Goal: Task Accomplishment & Management: Use online tool/utility

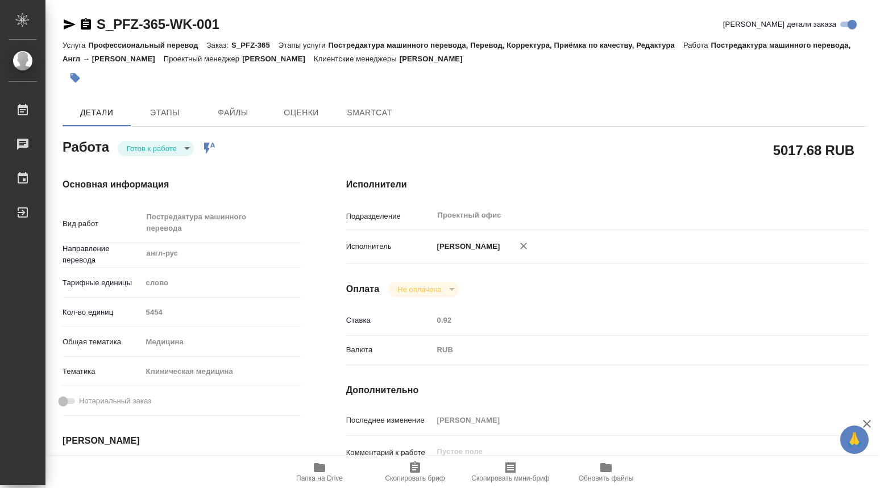
type textarea "x"
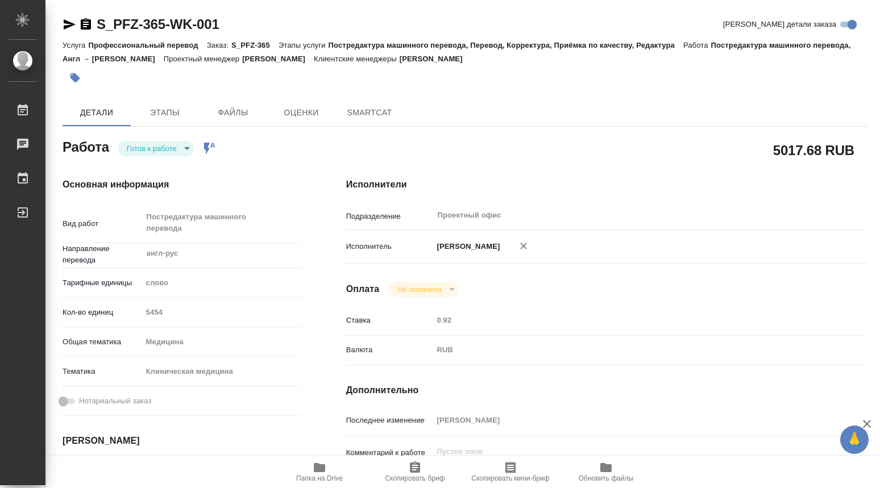
type textarea "x"
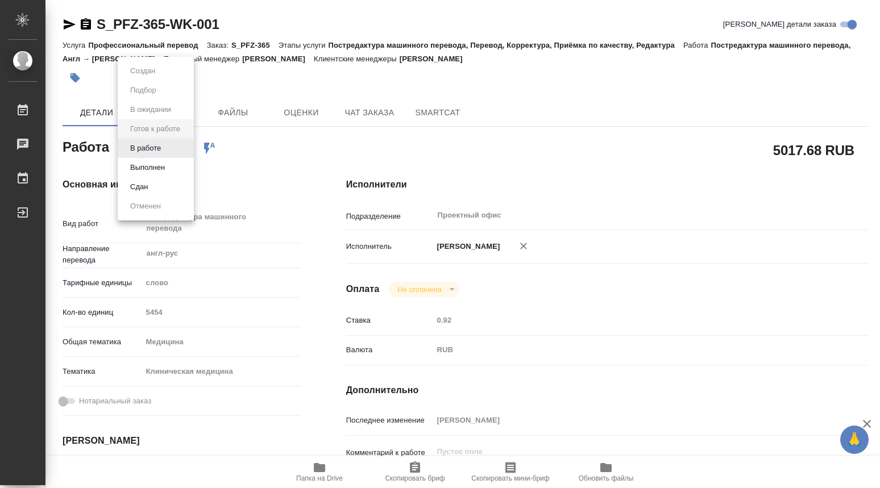
click at [188, 148] on body "🙏 .cls-1 fill:#fff; AWATERA [PERSON_NAME] Чаты График Выйти S_PFZ-365-WK-001 Кр…" at bounding box center [440, 244] width 880 height 488
type textarea "x"
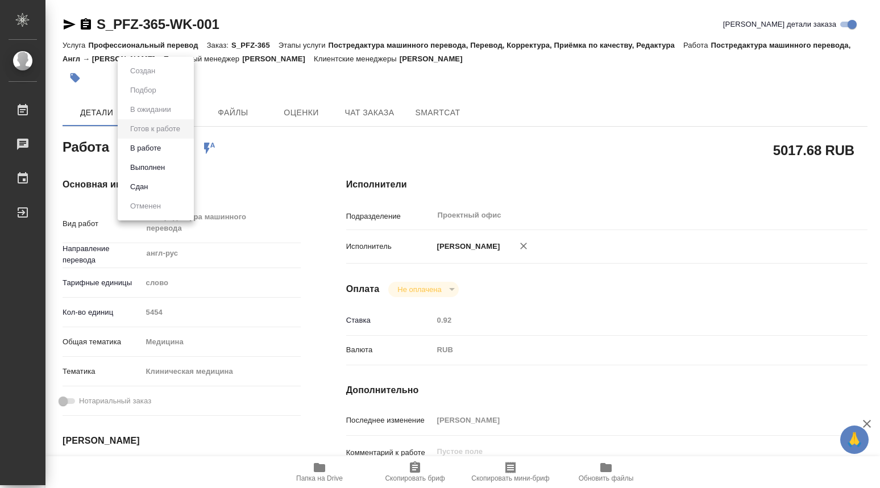
type textarea "x"
click at [150, 147] on button "В работе" at bounding box center [146, 148] width 38 height 13
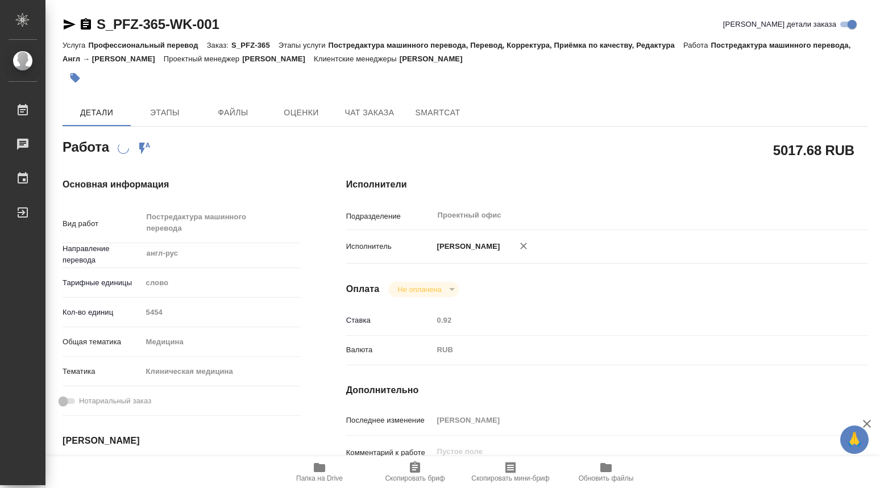
type textarea "x"
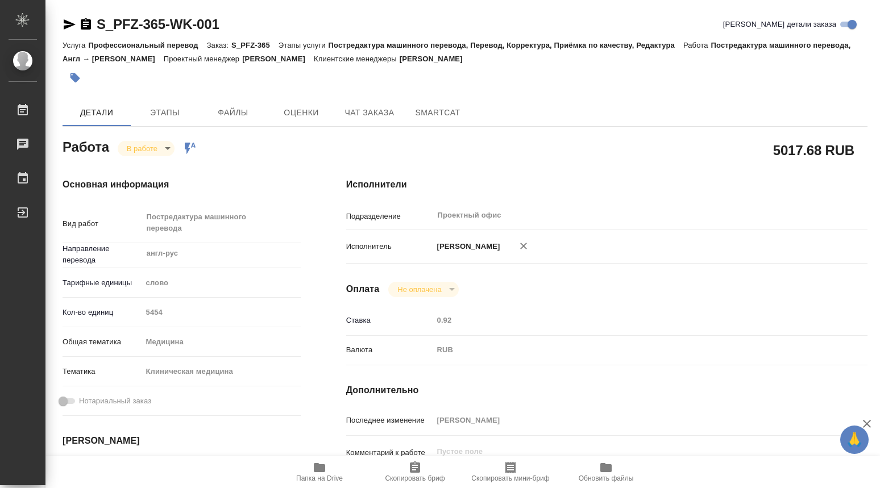
type textarea "x"
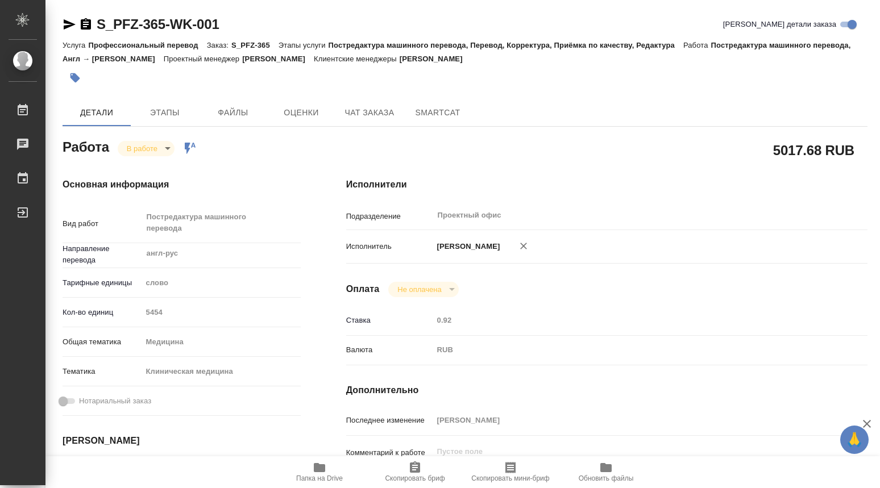
type textarea "x"
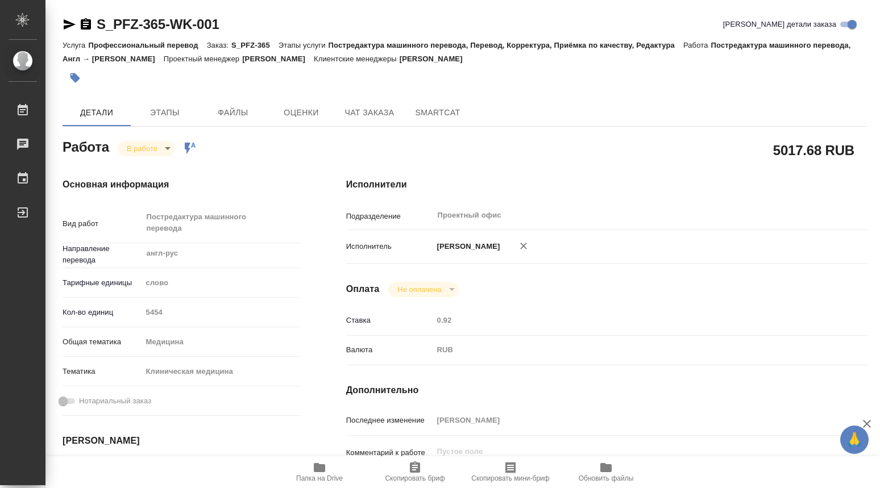
type textarea "x"
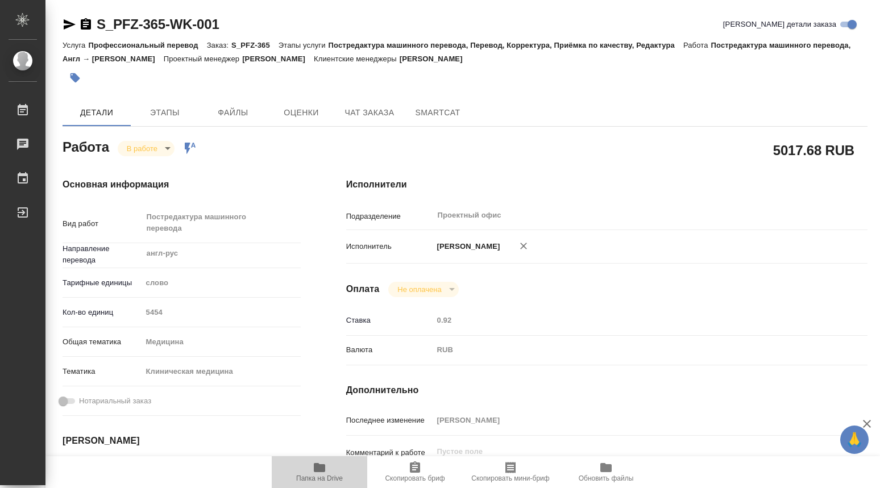
click at [313, 465] on icon "button" at bounding box center [320, 468] width 14 height 14
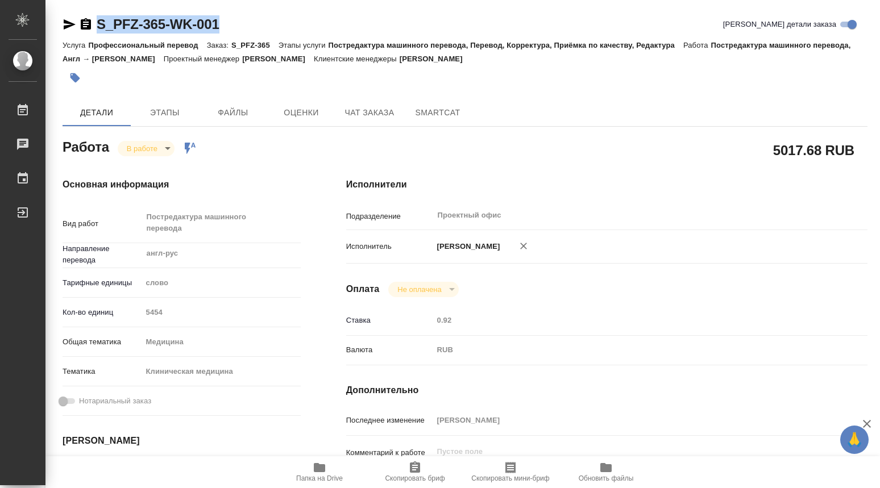
drag, startPoint x: 227, startPoint y: 24, endPoint x: 85, endPoint y: 25, distance: 142.7
click at [85, 25] on div "S_PFZ-365-WK-001 Кратко детали заказа" at bounding box center [465, 24] width 805 height 18
copy link "S_PFZ-365-WK-001"
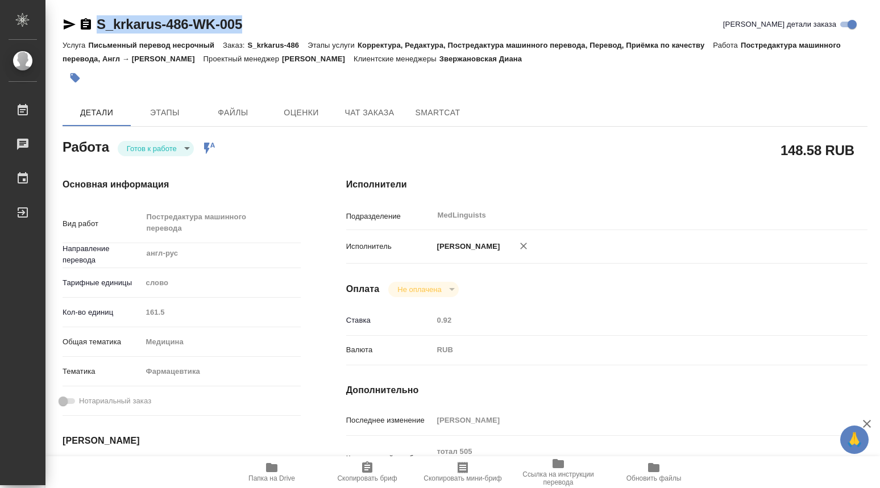
drag, startPoint x: 256, startPoint y: 25, endPoint x: 98, endPoint y: 26, distance: 158.0
click at [98, 26] on div "S_krkarus-486-WK-005 Кратко детали заказа" at bounding box center [465, 24] width 805 height 18
copy link "S_krkarus-486-WK-005"
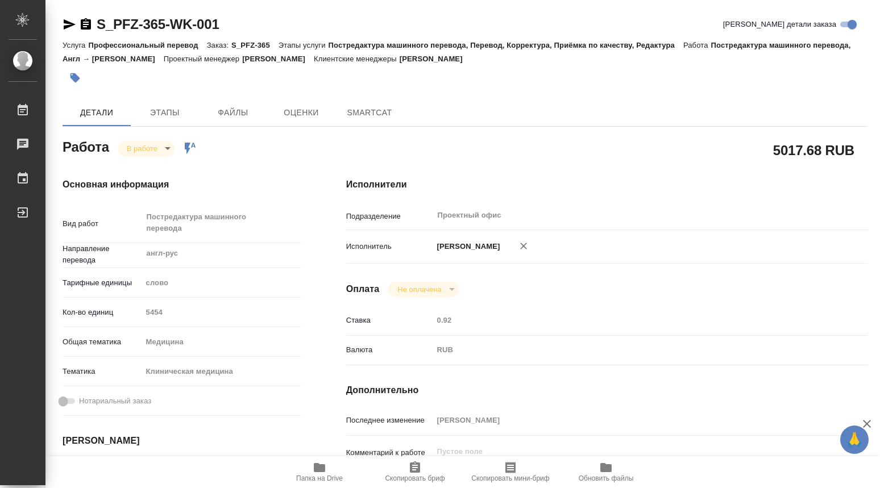
type textarea "x"
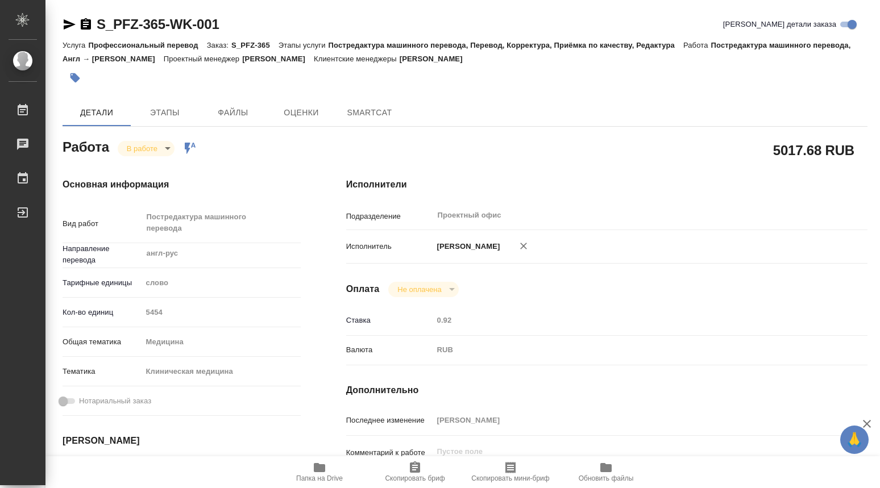
type textarea "x"
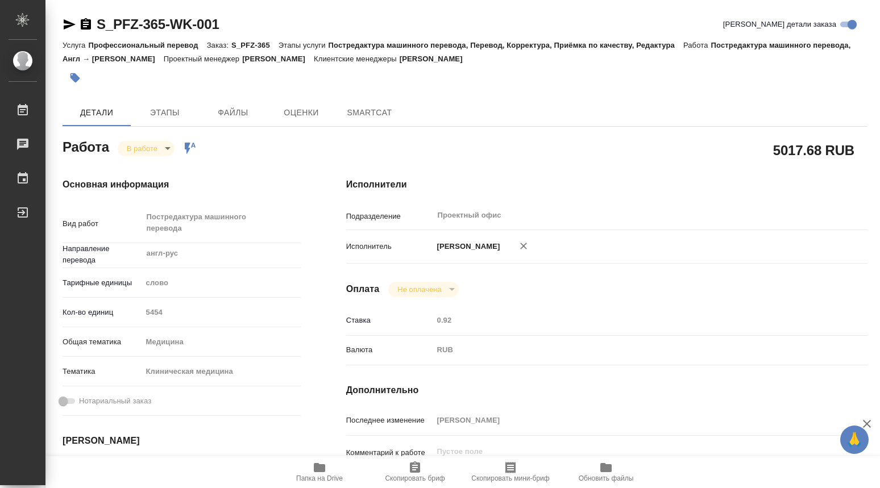
type textarea "x"
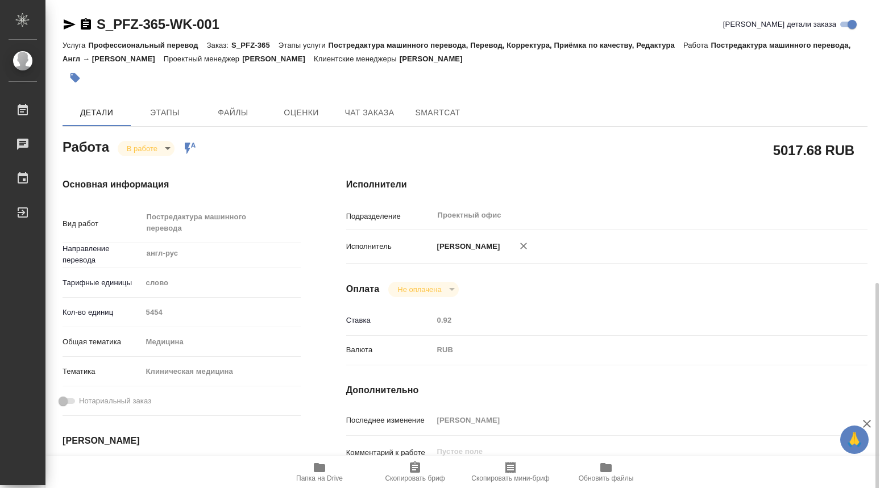
scroll to position [189, 0]
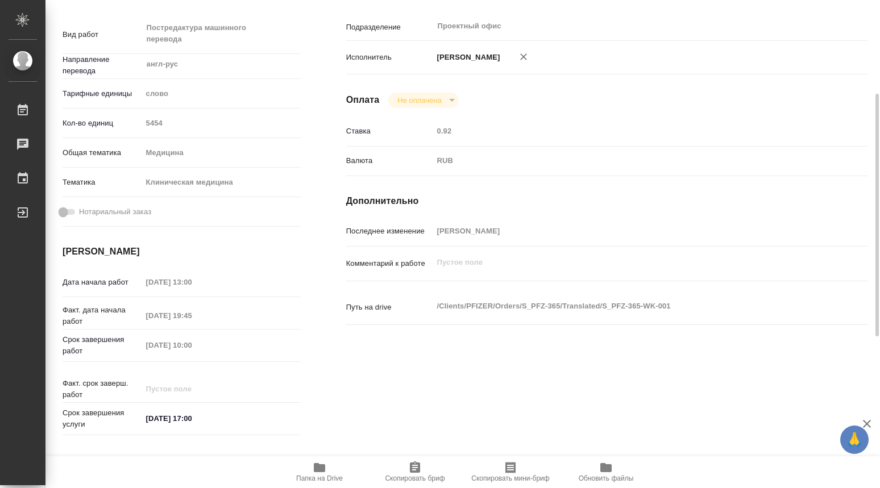
type textarea "x"
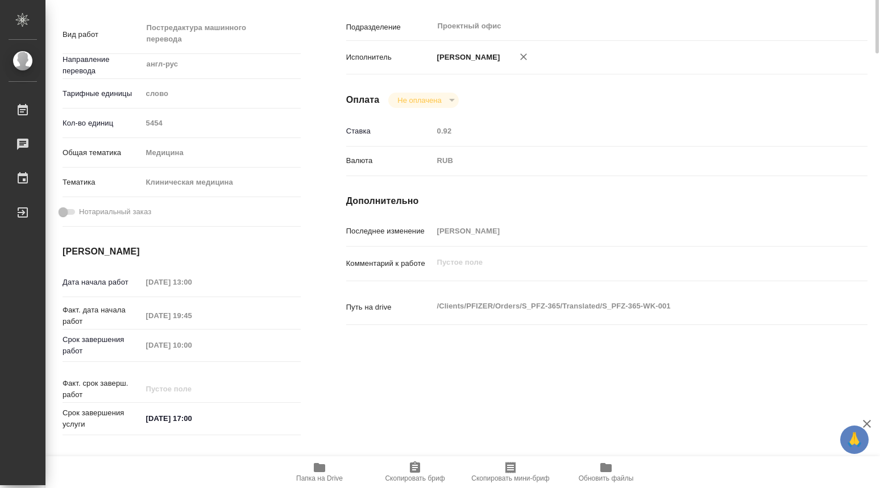
scroll to position [0, 0]
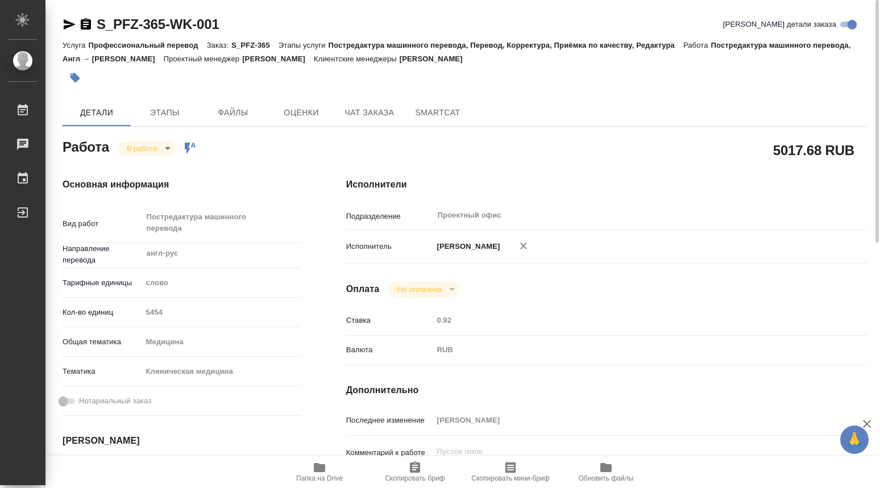
type textarea "x"
